Goal: Task Accomplishment & Management: Use online tool/utility

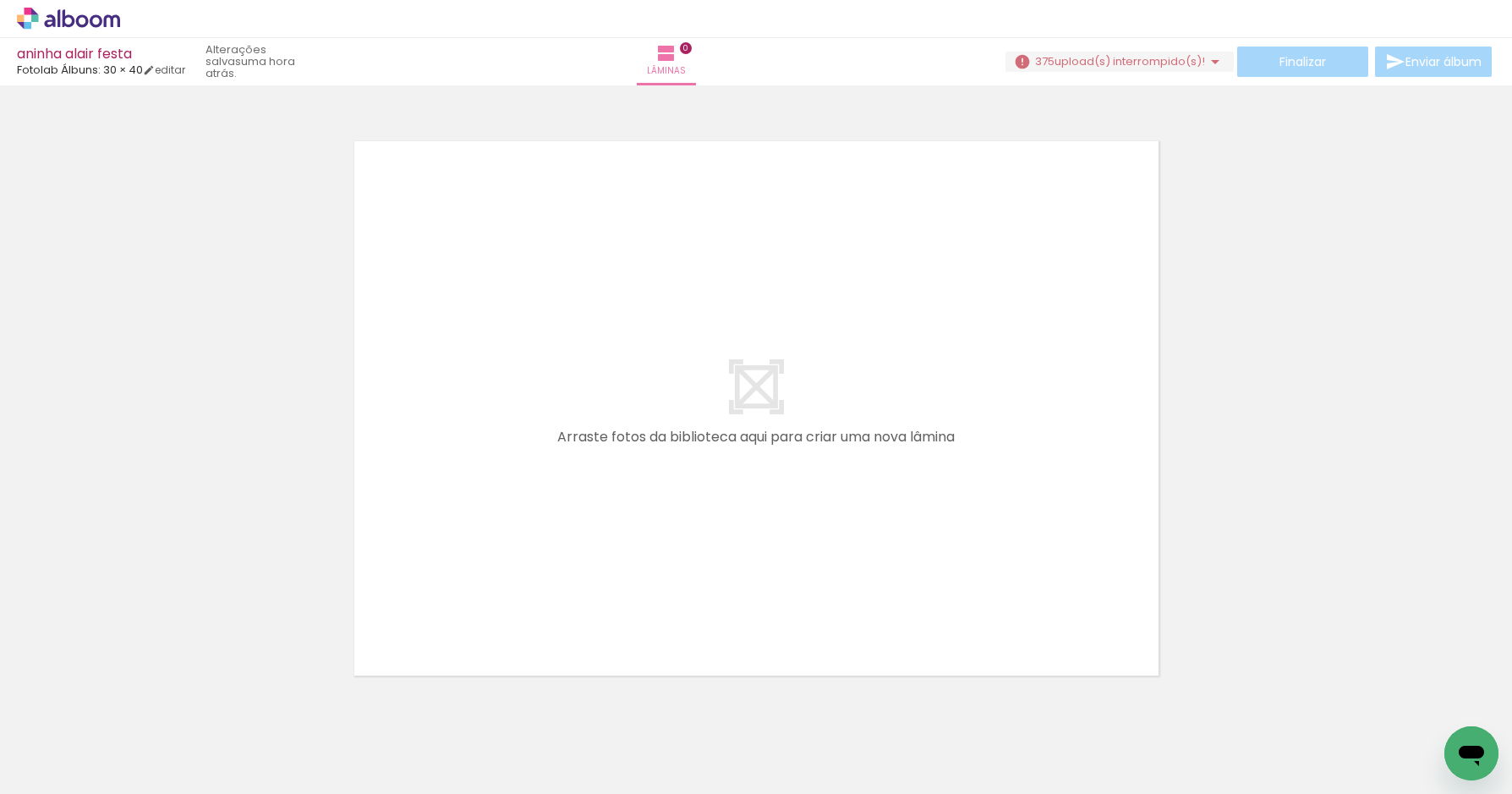
click at [1207, 62] on iron-icon at bounding box center [1215, 61] width 20 height 20
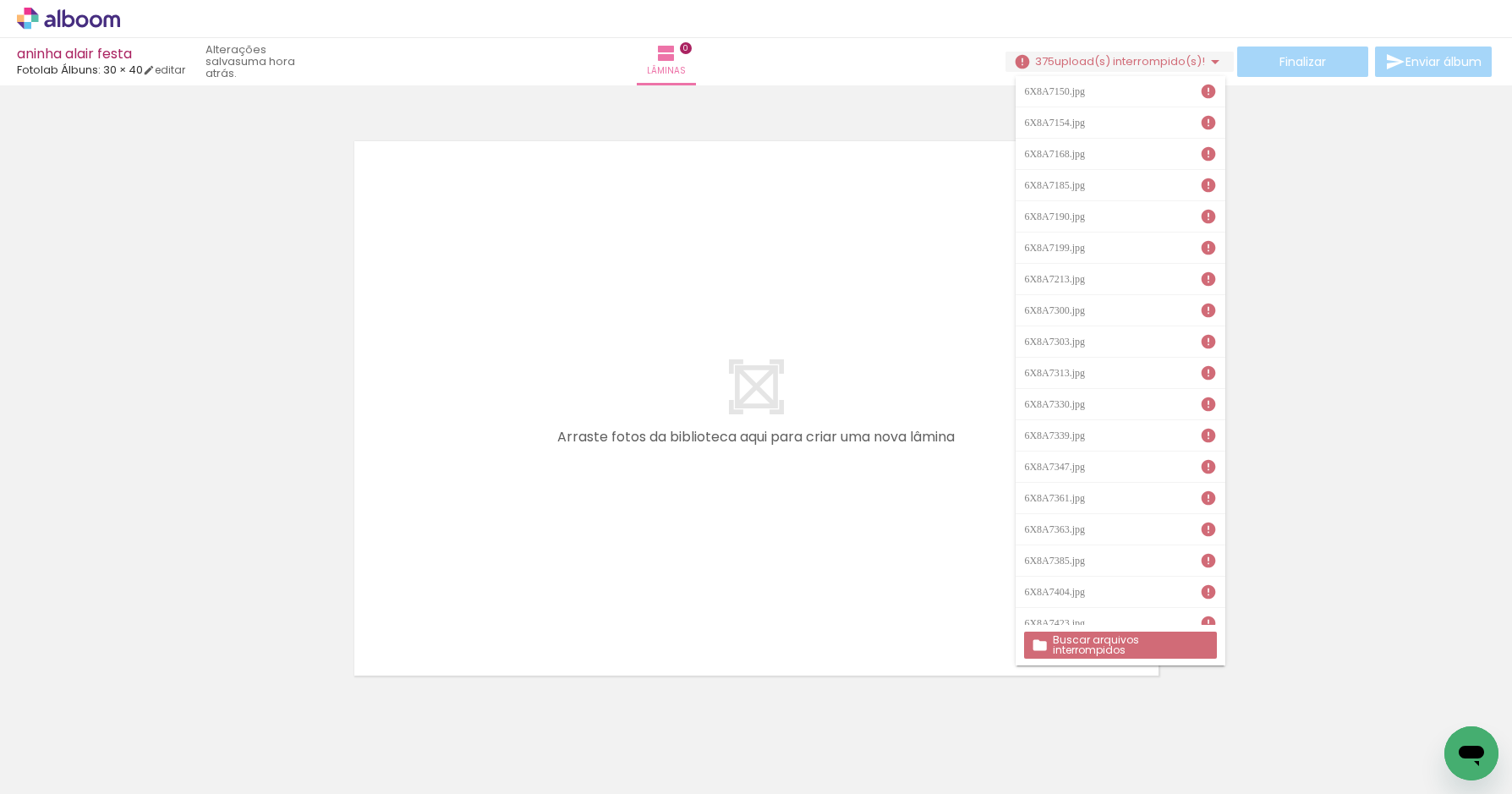
click at [0, 0] on slot "Buscar arquivos interrompidos" at bounding box center [0, 0] width 0 height 0
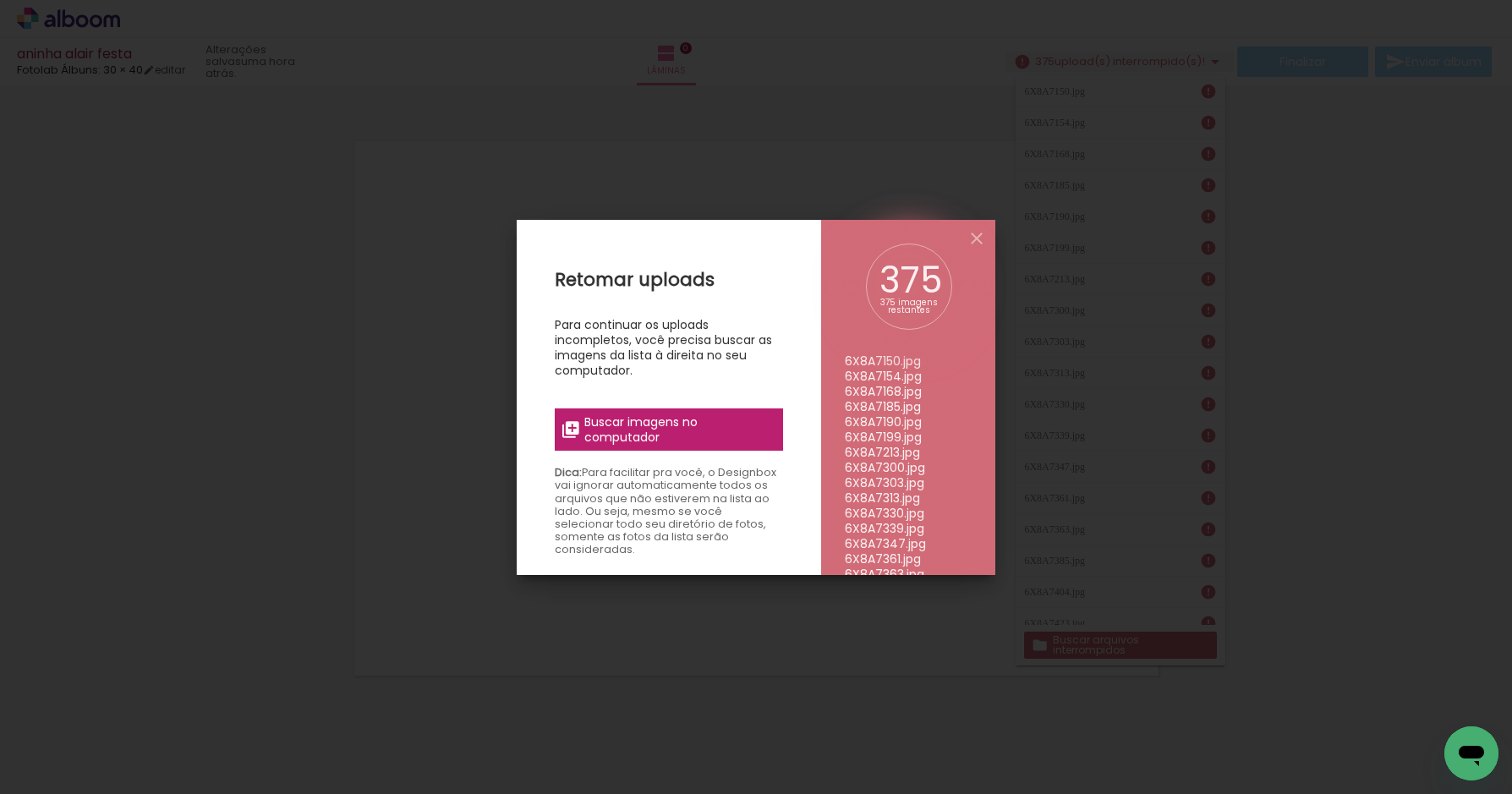
click at [649, 434] on span "Buscar imagens no computador" at bounding box center [679, 429] width 189 height 30
click at [0, 0] on input "file" at bounding box center [0, 0] width 0 height 0
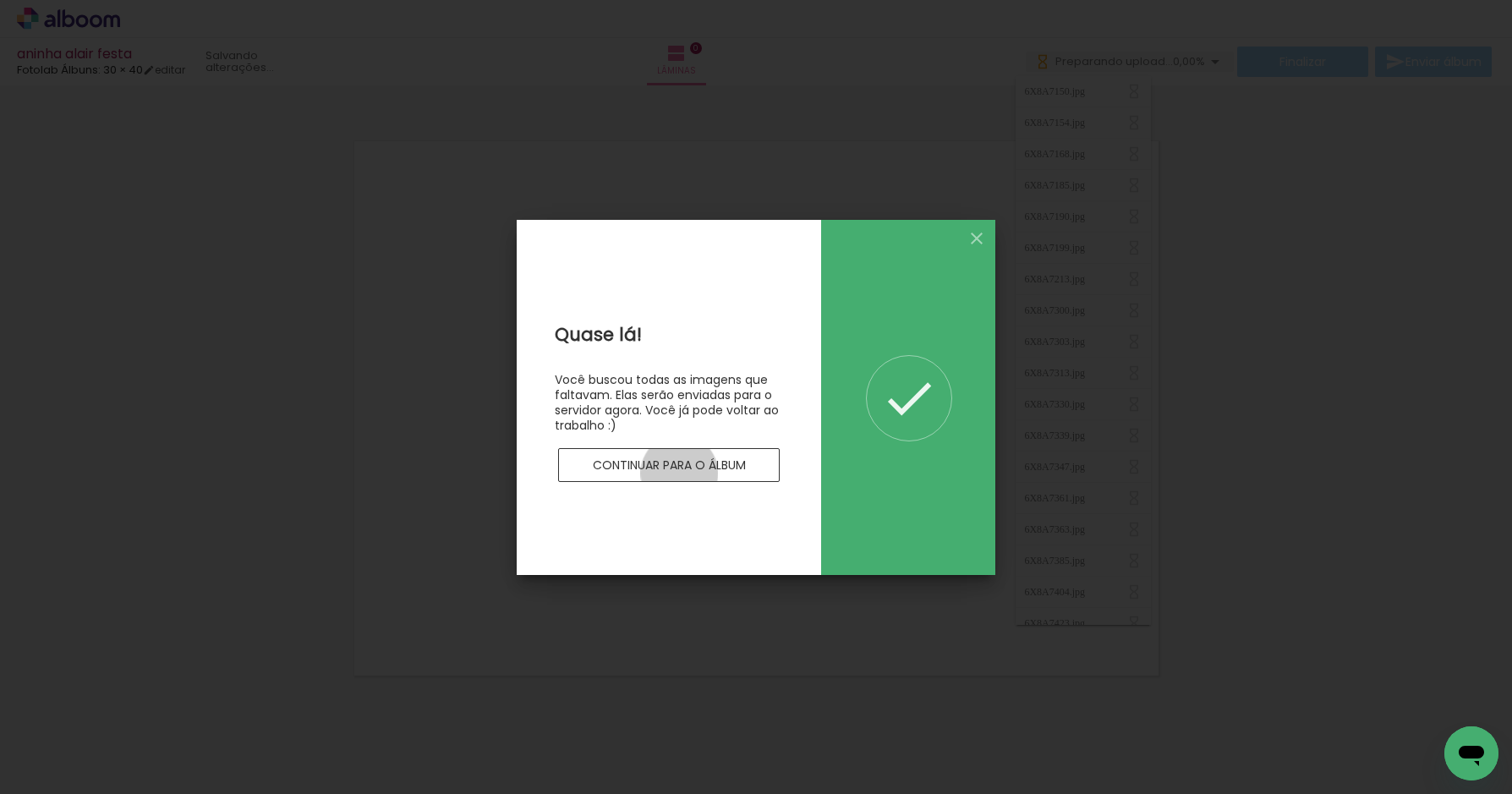
click at [679, 473] on paper-button "Continuar para o álbum" at bounding box center [669, 465] width 222 height 34
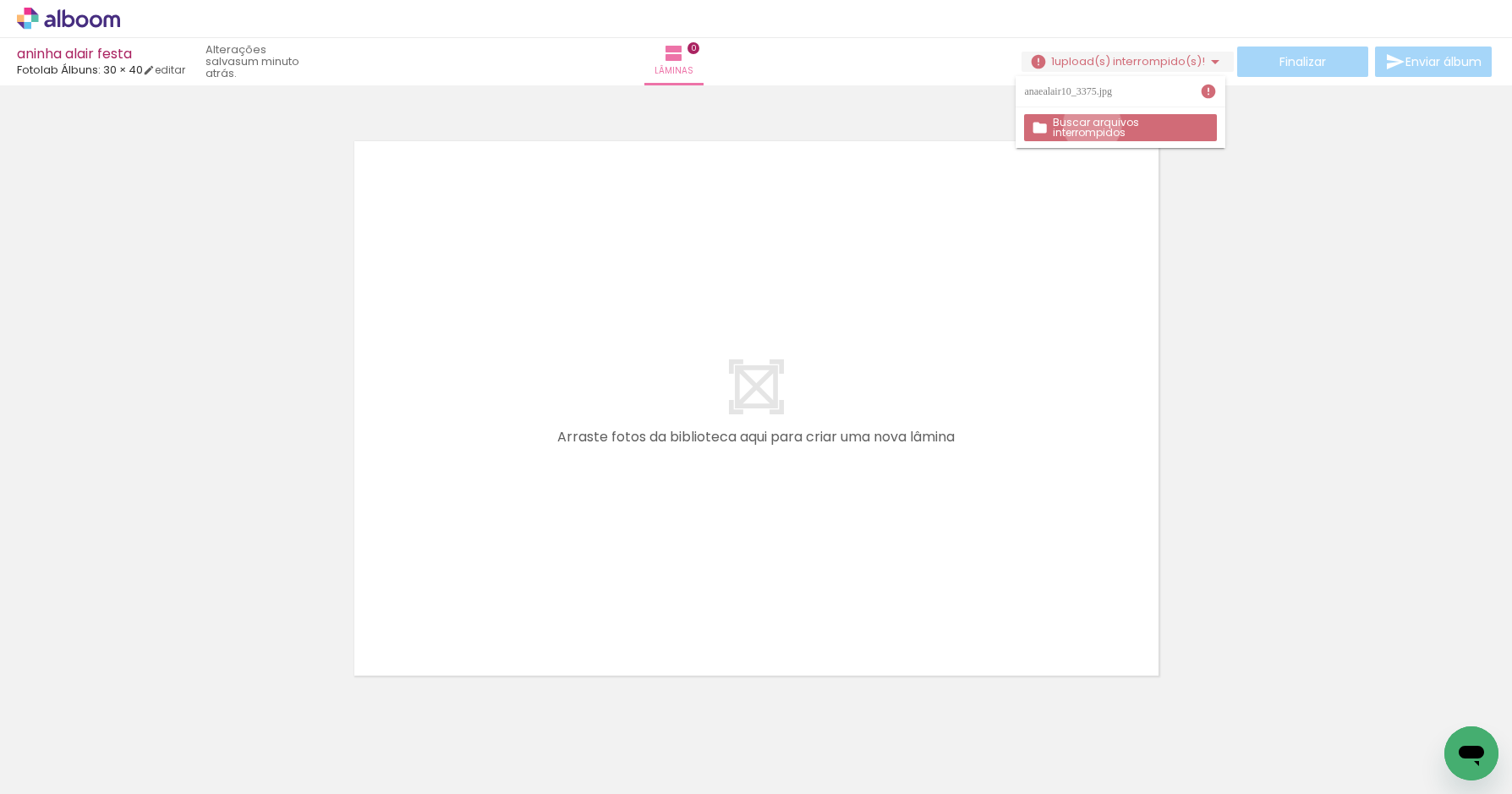
click at [0, 0] on slot "Buscar arquivos interrompidos" at bounding box center [0, 0] width 0 height 0
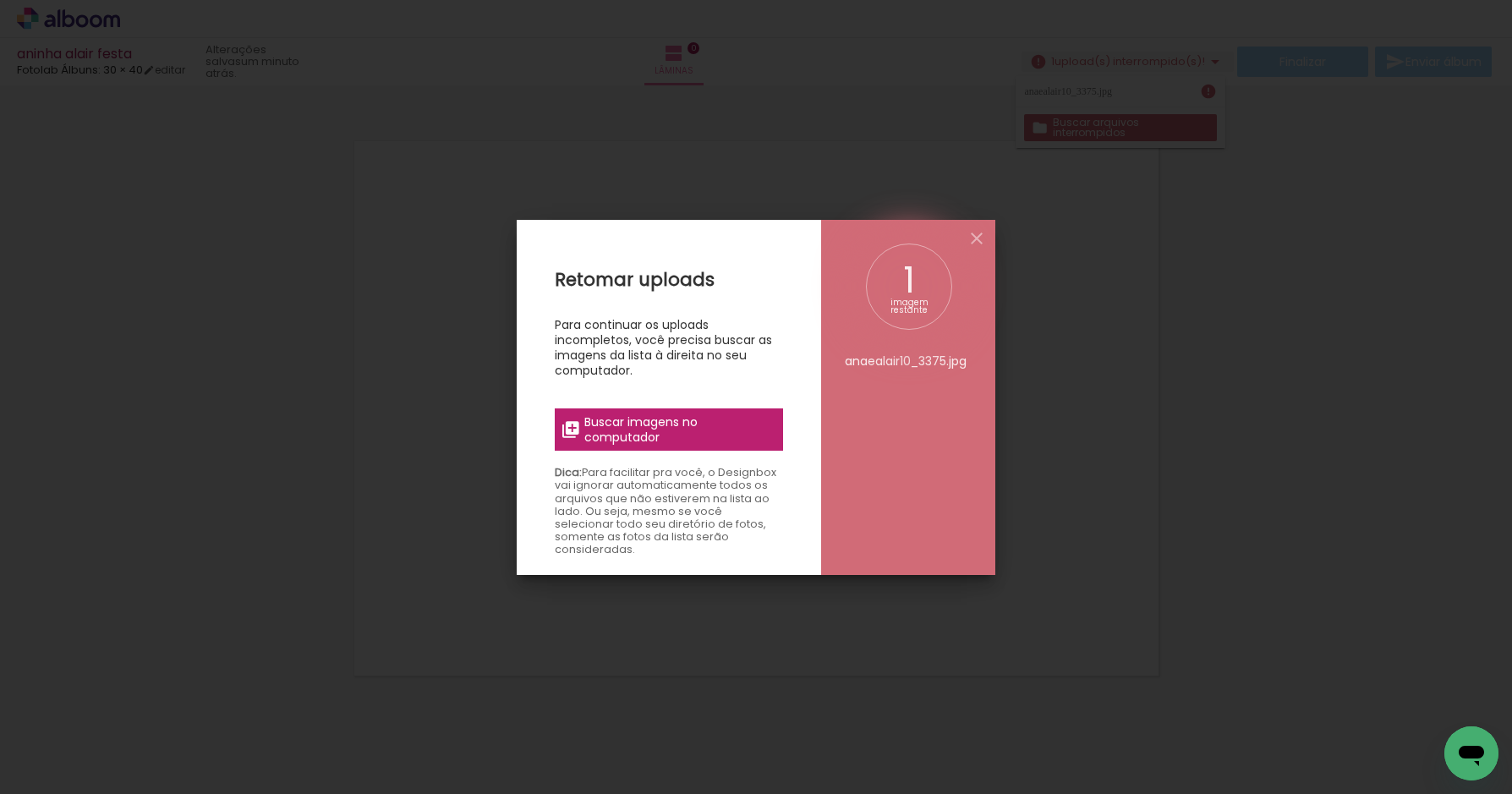
click at [639, 423] on span "Buscar imagens no computador" at bounding box center [679, 429] width 189 height 30
click at [0, 0] on input "file" at bounding box center [0, 0] width 0 height 0
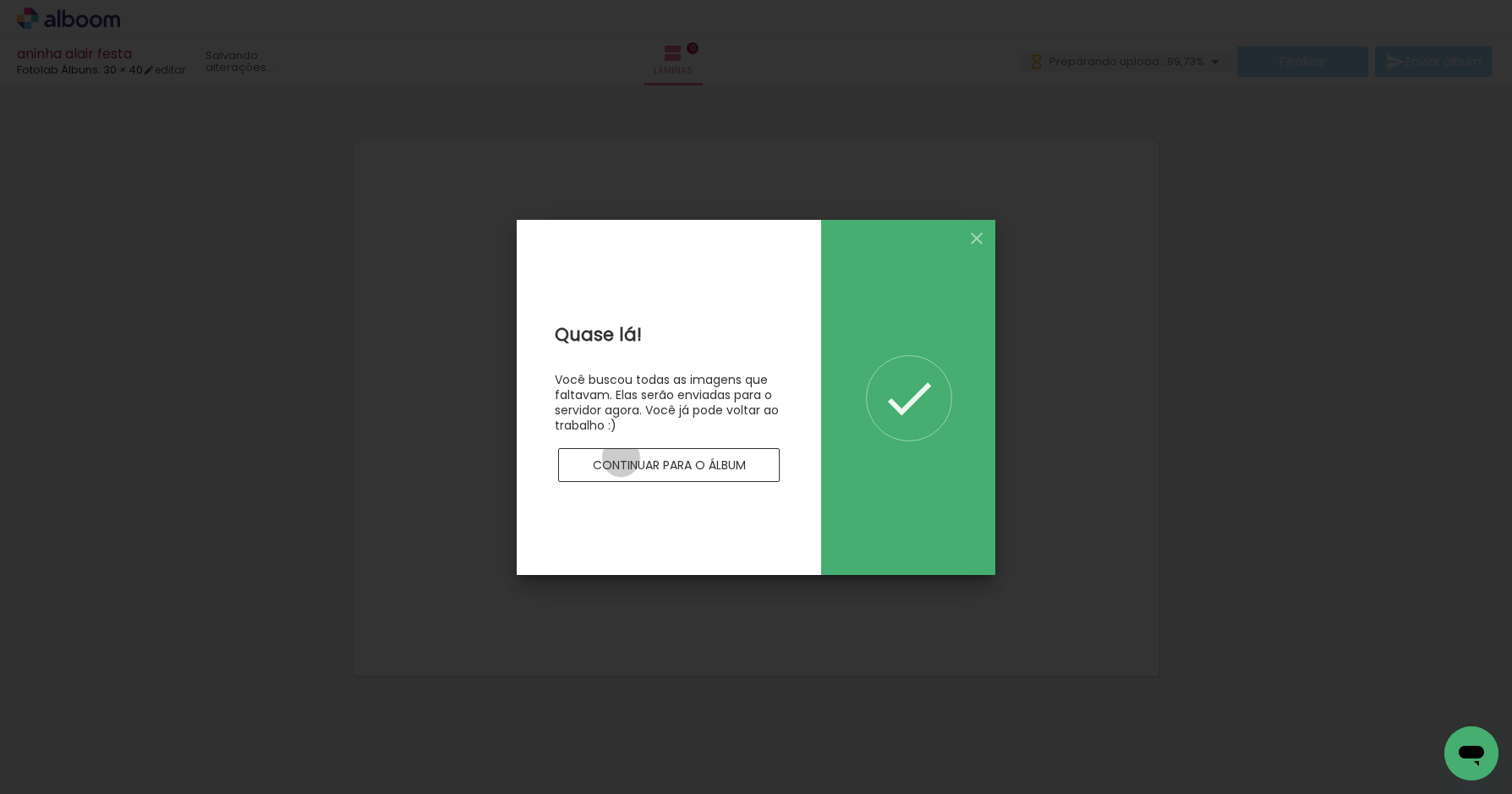
click at [0, 0] on slot "Continuar para o álbum" at bounding box center [0, 0] width 0 height 0
